Goal: Find specific page/section: Find specific page/section

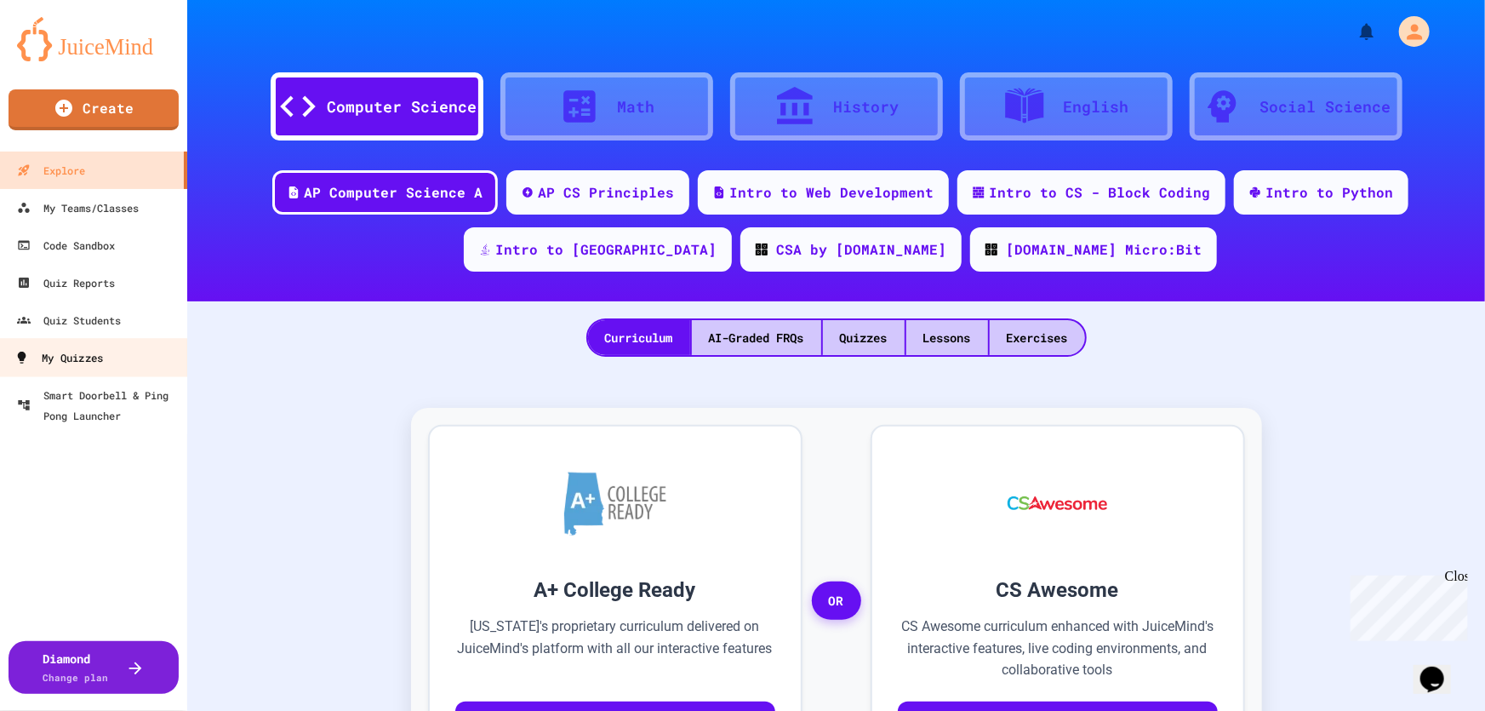
click at [77, 363] on div "My Quizzes" at bounding box center [58, 357] width 89 height 21
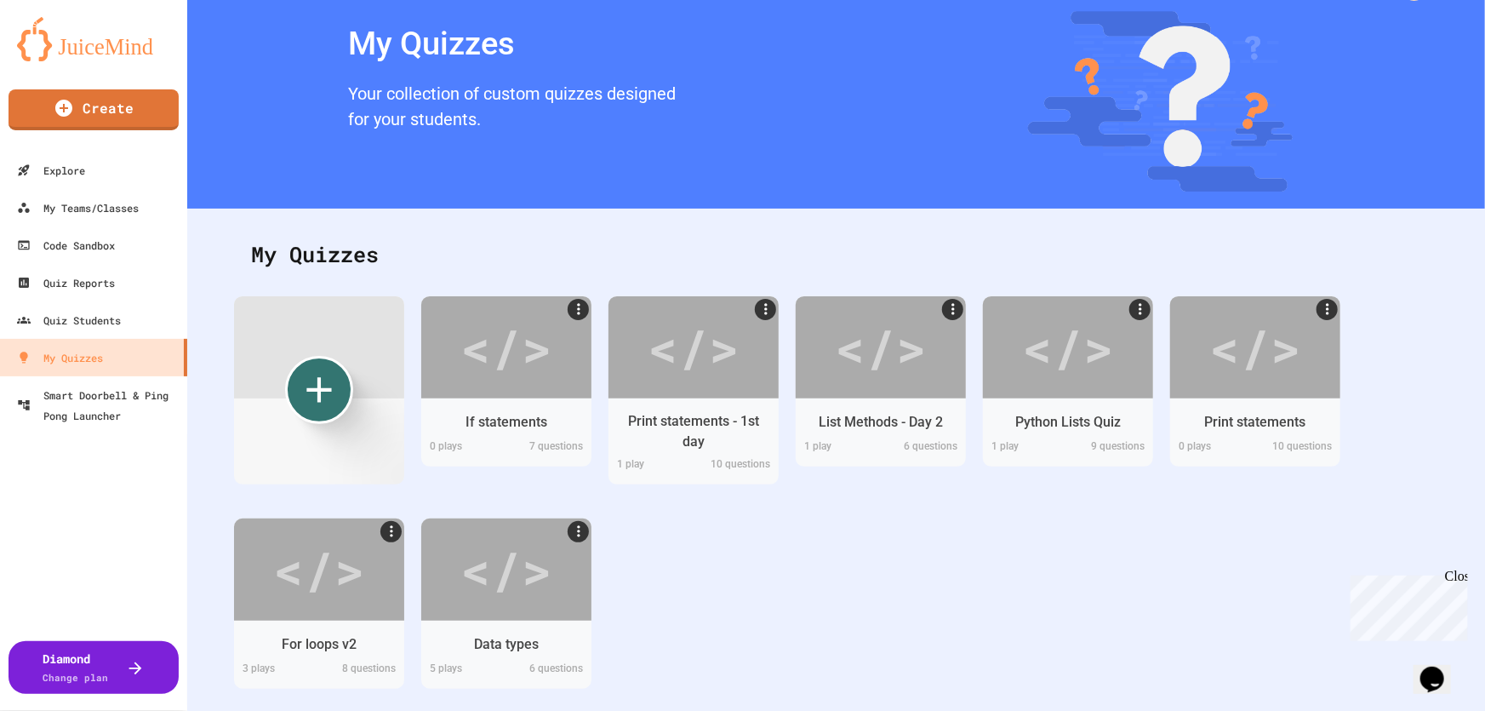
scroll to position [89, 0]
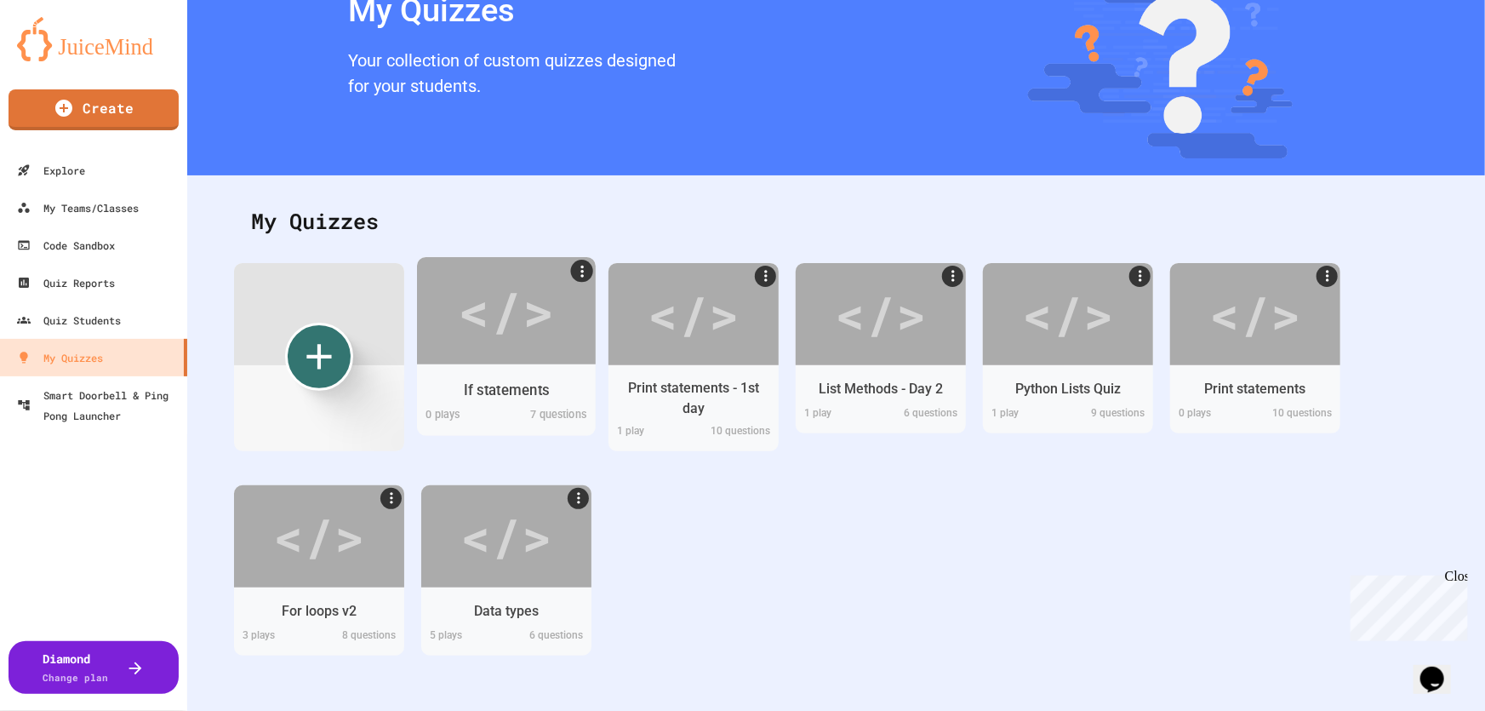
click at [513, 325] on div "</>" at bounding box center [506, 310] width 96 height 81
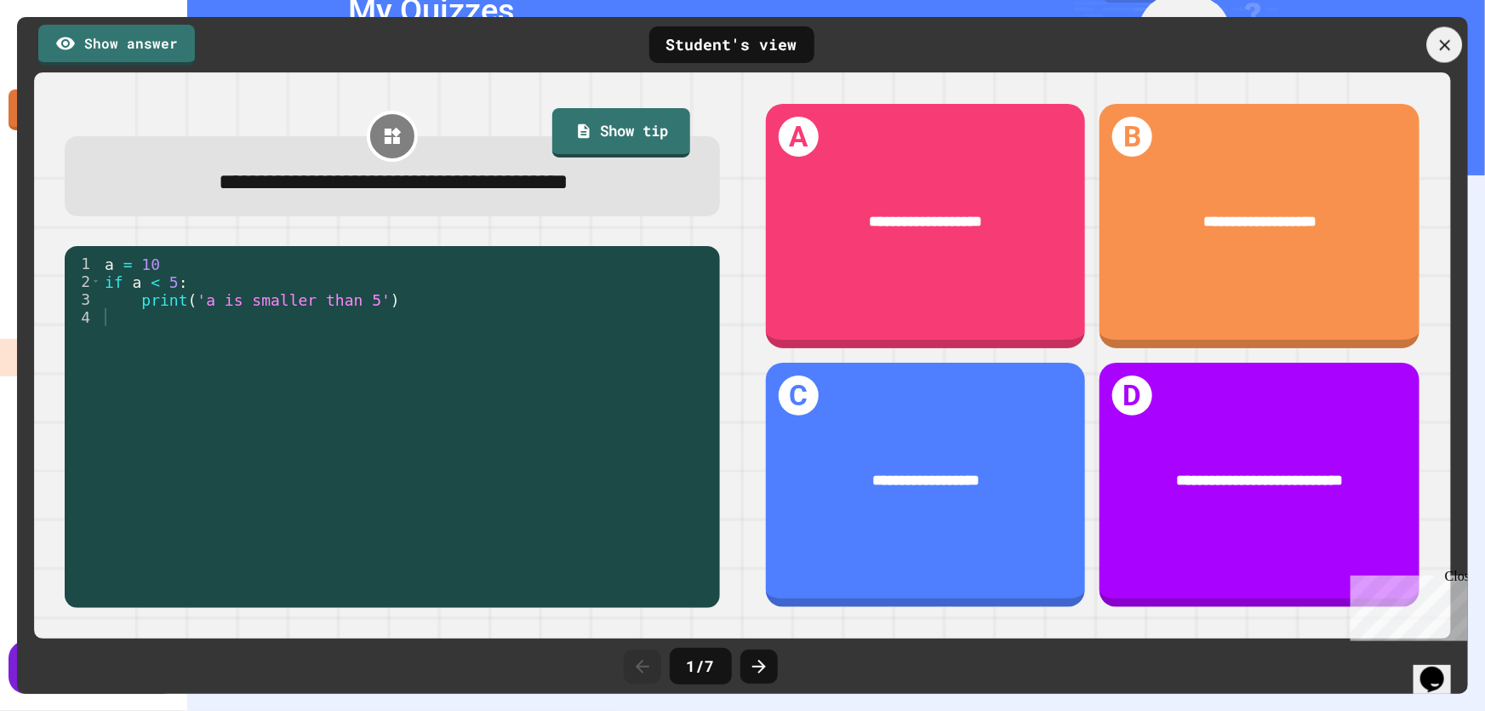
click at [1451, 50] on icon at bounding box center [1445, 45] width 19 height 19
